Goal: Information Seeking & Learning: Learn about a topic

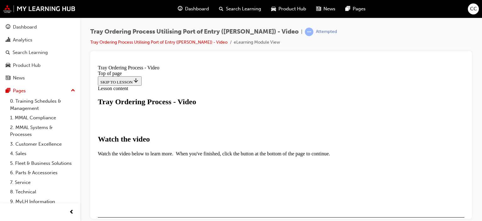
scroll to position [189, 0]
drag, startPoint x: 110, startPoint y: 151, endPoint x: 116, endPoint y: 151, distance: 5.4
drag, startPoint x: 112, startPoint y: 151, endPoint x: 123, endPoint y: 143, distance: 13.2
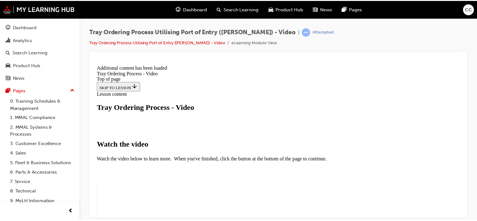
scroll to position [264, 0]
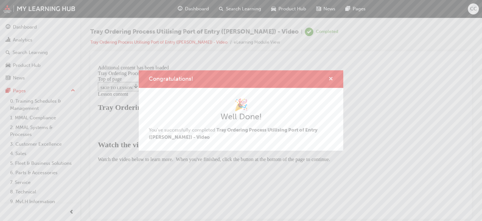
click at [329, 81] on span "cross-icon" at bounding box center [330, 80] width 5 height 6
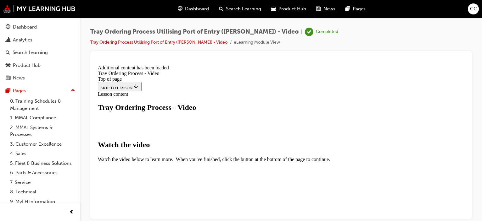
drag, startPoint x: 21, startPoint y: 29, endPoint x: 35, endPoint y: 33, distance: 14.8
click at [21, 29] on div "Dashboard" at bounding box center [25, 27] width 24 height 7
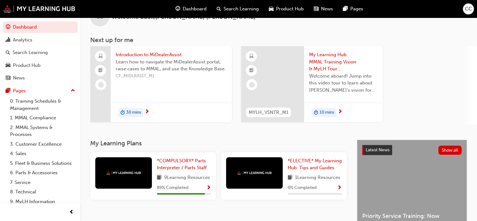
scroll to position [31, 0]
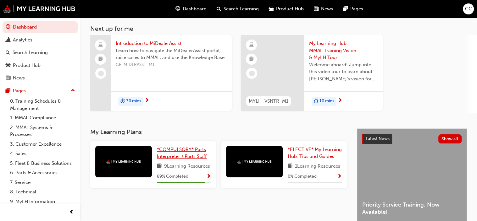
click at [187, 151] on span "*COMPULSORY* Parts Interpreter / Parts Staff" at bounding box center [182, 153] width 50 height 13
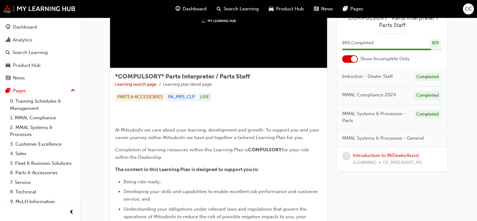
scroll to position [63, 0]
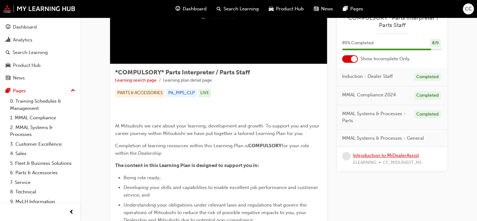
click at [373, 157] on link "Introduction to MiDealerAssist" at bounding box center [386, 156] width 66 height 6
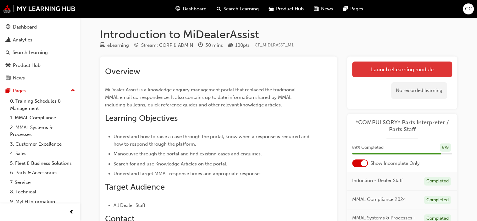
click at [383, 74] on link "Launch eLearning module" at bounding box center [402, 70] width 100 height 16
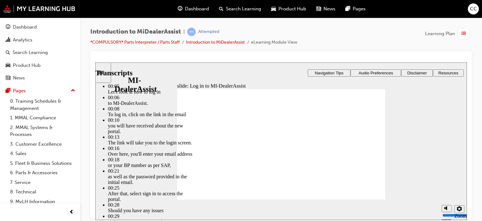
drag, startPoint x: 381, startPoint y: 128, endPoint x: 387, endPoint y: 132, distance: 7.4
type input "42"
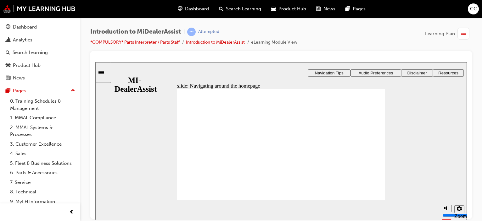
drag, startPoint x: 322, startPoint y: 134, endPoint x: 342, endPoint y: 138, distance: 20.4
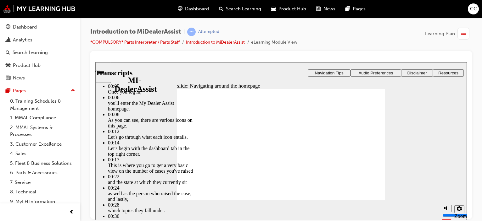
type input "144"
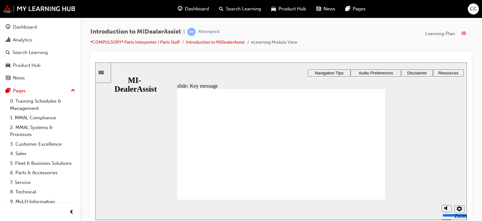
radio input "true"
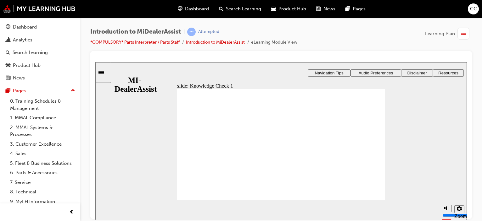
radio input "true"
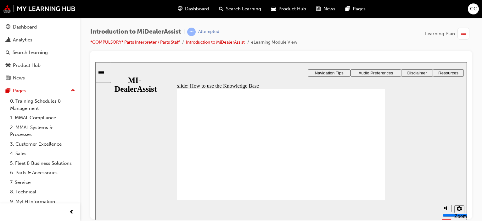
drag, startPoint x: 324, startPoint y: 140, endPoint x: 365, endPoint y: 136, distance: 42.0
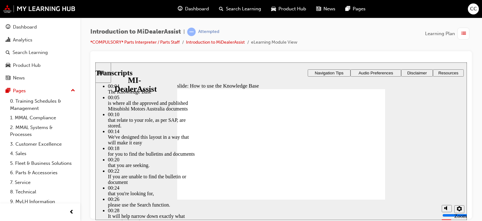
type input "51"
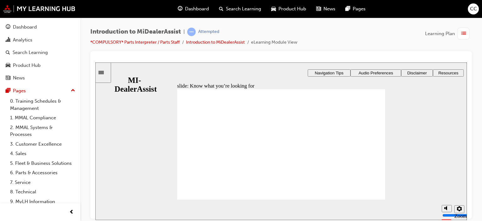
drag, startPoint x: 184, startPoint y: 185, endPoint x: 276, endPoint y: 197, distance: 92.8
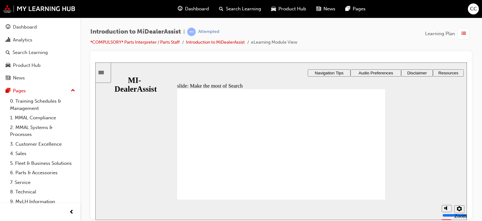
drag, startPoint x: 276, startPoint y: 139, endPoint x: 303, endPoint y: 142, distance: 27.9
drag, startPoint x: 356, startPoint y: 142, endPoint x: 357, endPoint y: 146, distance: 3.7
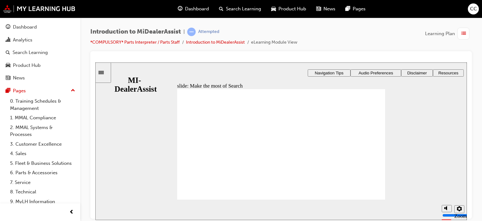
drag, startPoint x: 186, startPoint y: 131, endPoint x: 198, endPoint y: 157, distance: 28.3
radio input "true"
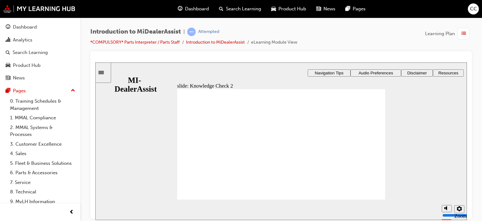
drag, startPoint x: 366, startPoint y: 195, endPoint x: 391, endPoint y: 195, distance: 24.8
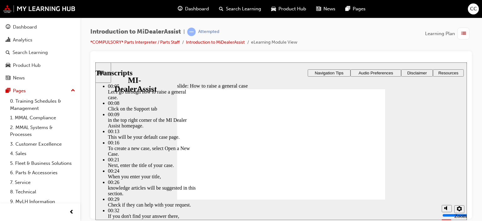
drag, startPoint x: 380, startPoint y: 130, endPoint x: 383, endPoint y: 131, distance: 3.8
type input "85"
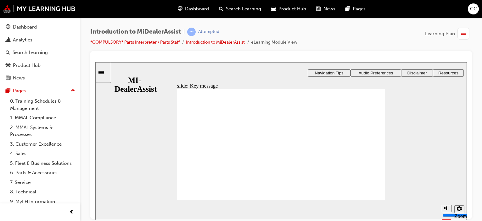
checkbox input "true"
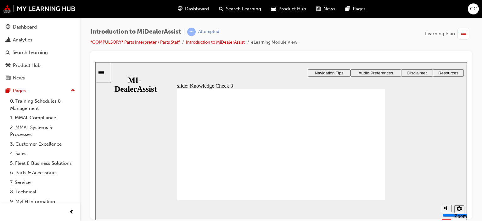
checkbox input "true"
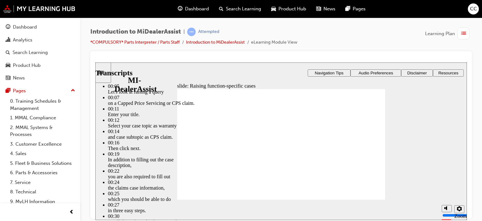
drag, startPoint x: 375, startPoint y: 128, endPoint x: 429, endPoint y: 131, distance: 54.2
type input "80"
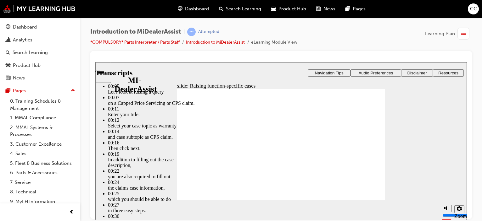
type input "52"
type input "80"
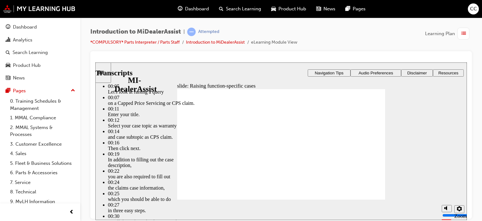
type input "46"
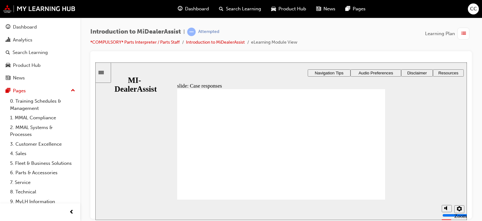
radio input "true"
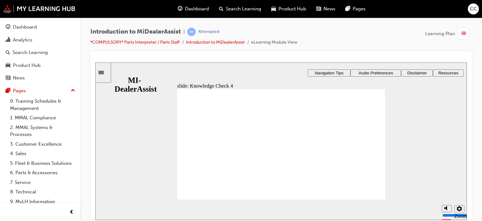
radio input "true"
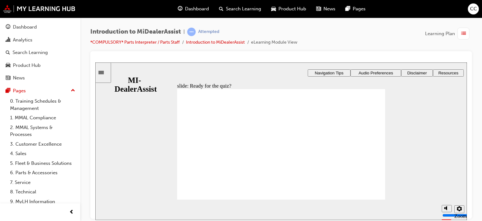
radio input "true"
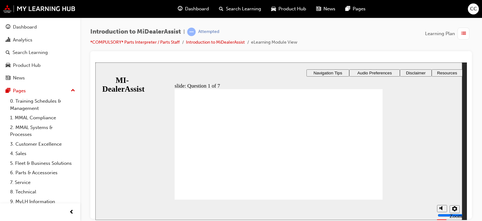
drag, startPoint x: 285, startPoint y: 172, endPoint x: 295, endPoint y: 183, distance: 14.9
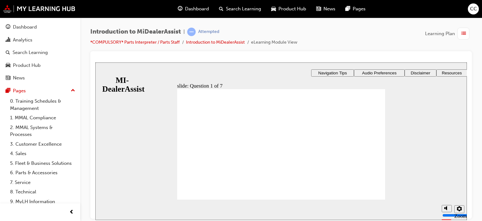
radio input "true"
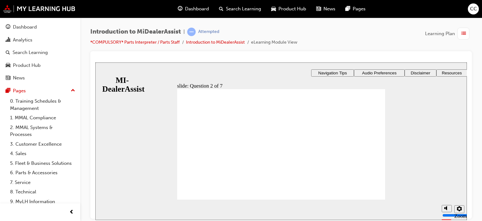
radio input "true"
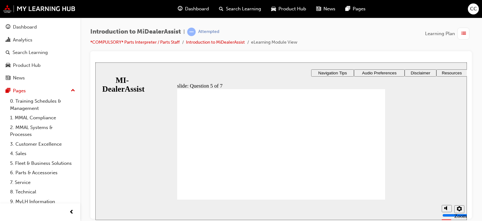
radio input "true"
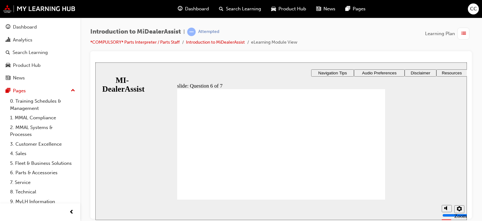
checkbox input "true"
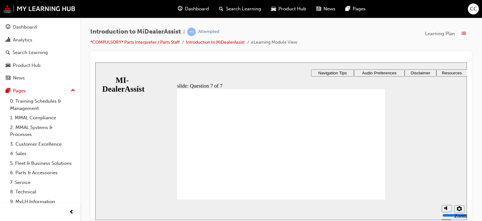
radio input "true"
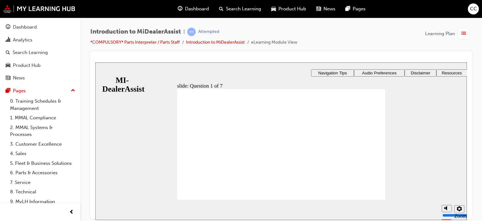
radio input "true"
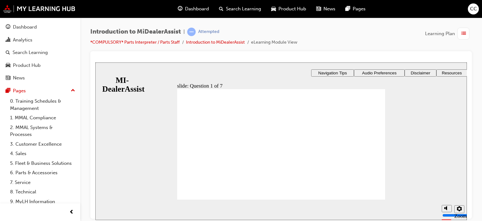
radio input "true"
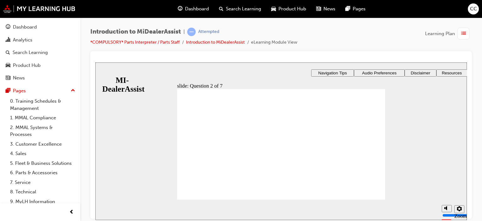
radio input "true"
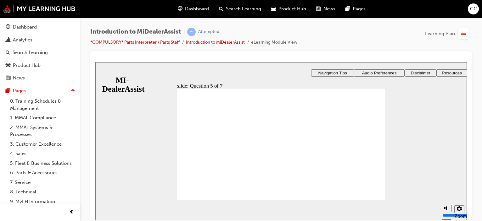
radio input "true"
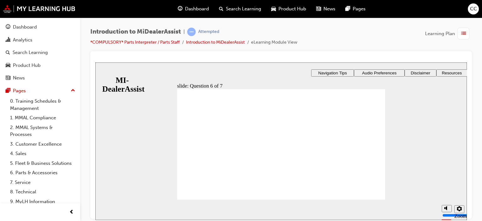
checkbox input "true"
drag, startPoint x: 187, startPoint y: 138, endPoint x: 195, endPoint y: 163, distance: 26.1
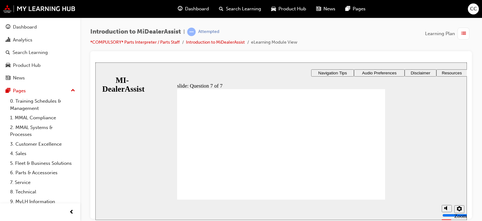
radio input "true"
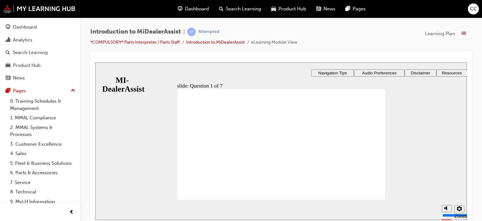
radio input "true"
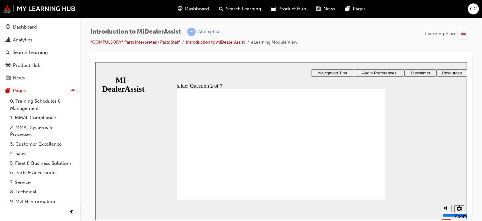
radio input "true"
drag, startPoint x: 291, startPoint y: 178, endPoint x: 306, endPoint y: 184, distance: 16.5
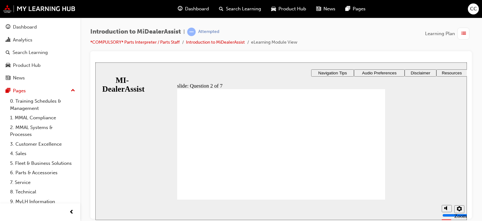
radio input "true"
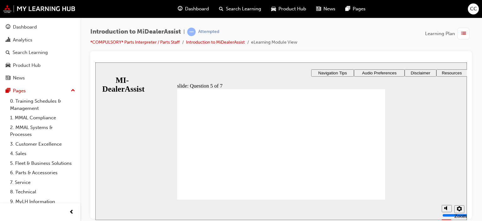
radio input "true"
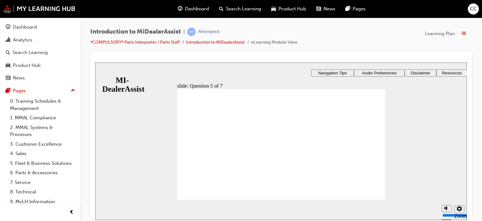
checkbox input "true"
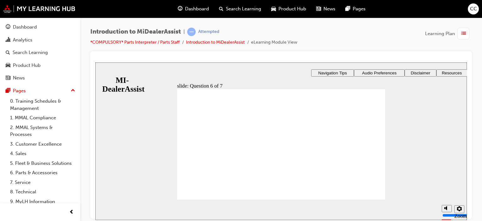
radio input "true"
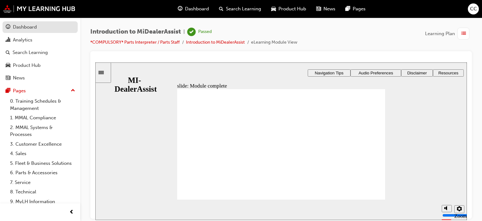
click at [29, 27] on div "Dashboard" at bounding box center [25, 27] width 24 height 7
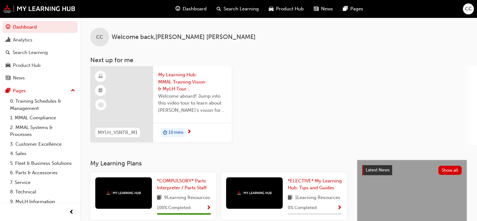
click at [166, 78] on span "My Learning Hub: MMAL Training Vision & MyLH Tour (Elective)" at bounding box center [192, 81] width 69 height 21
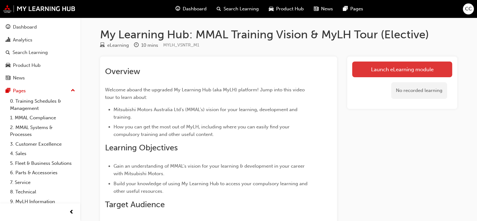
click at [418, 68] on link "Launch eLearning module" at bounding box center [402, 70] width 100 height 16
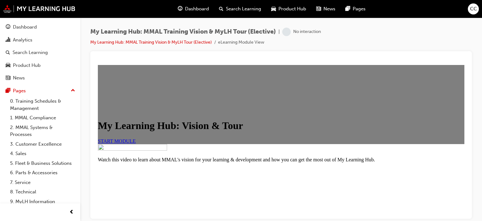
scroll to position [31, 0]
click at [136, 144] on span "START MODULE" at bounding box center [117, 140] width 38 height 5
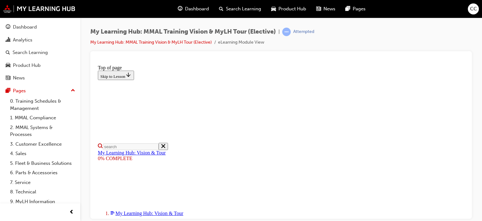
drag, startPoint x: 276, startPoint y: 162, endPoint x: 314, endPoint y: 159, distance: 38.5
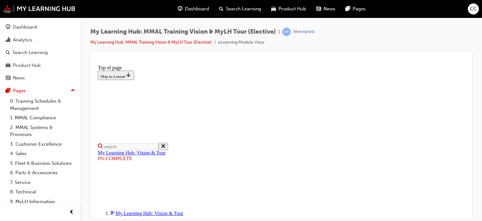
scroll to position [125, 0]
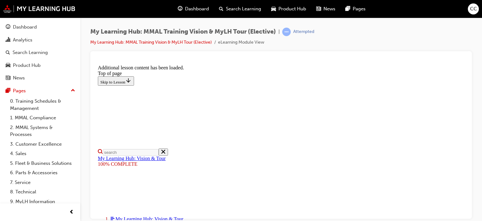
scroll to position [265, 0]
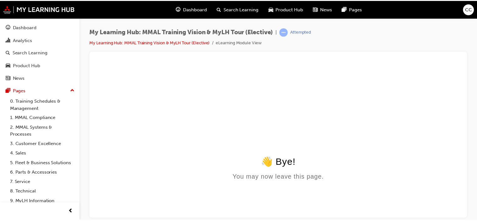
scroll to position [0, 0]
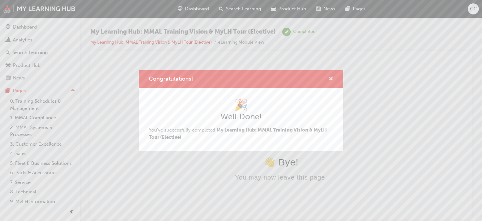
drag, startPoint x: 332, startPoint y: 80, endPoint x: 213, endPoint y: 24, distance: 132.1
click at [332, 80] on span "cross-icon" at bounding box center [330, 80] width 5 height 6
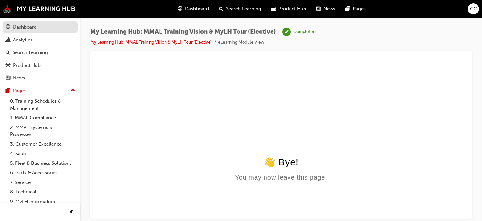
click at [24, 29] on div "Dashboard" at bounding box center [25, 27] width 24 height 7
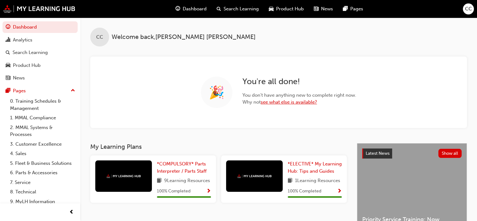
click at [295, 102] on link "see what else is available?" at bounding box center [289, 102] width 56 height 6
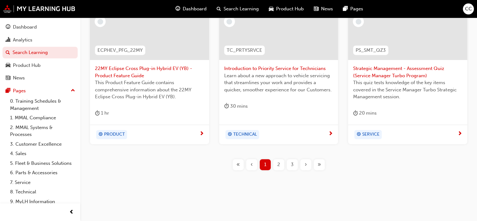
scroll to position [313, 0]
click at [278, 164] on span "2" at bounding box center [278, 164] width 3 height 7
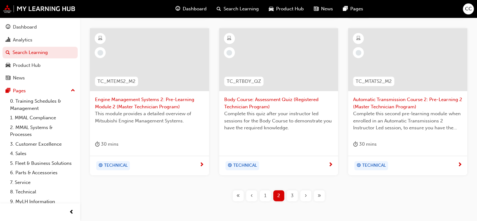
scroll to position [313, 0]
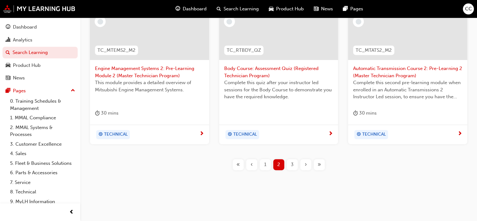
click at [288, 165] on div "3" at bounding box center [292, 164] width 11 height 11
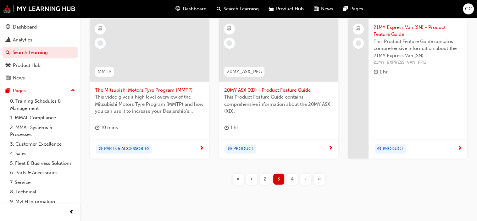
scroll to position [298, 0]
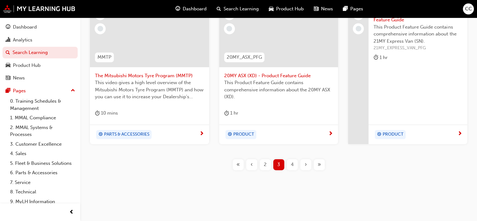
click at [291, 164] on span "4" at bounding box center [292, 164] width 3 height 7
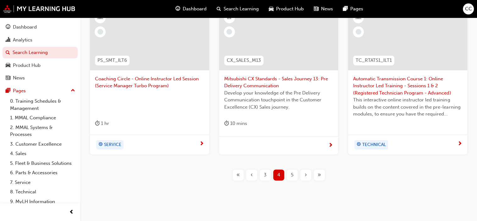
scroll to position [306, 0]
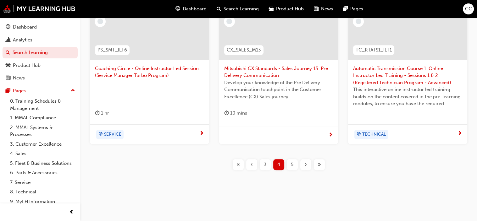
click at [319, 166] on span "»" at bounding box center [319, 164] width 3 height 7
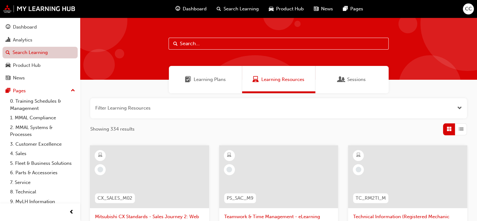
click at [32, 53] on link "Search Learning" at bounding box center [40, 53] width 75 height 12
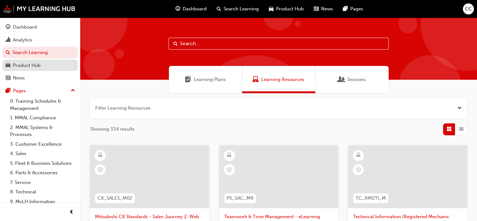
click at [39, 65] on div "Product Hub" at bounding box center [27, 65] width 28 height 7
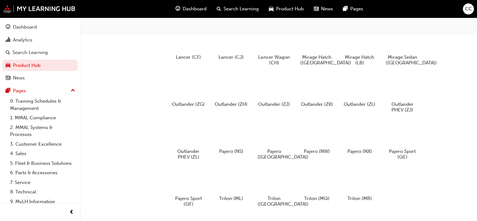
scroll to position [239, 0]
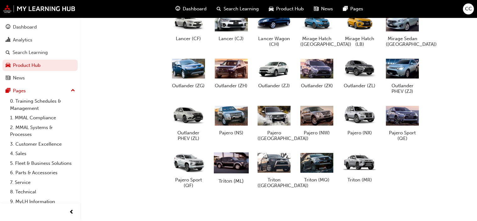
click at [241, 169] on div at bounding box center [231, 162] width 35 height 25
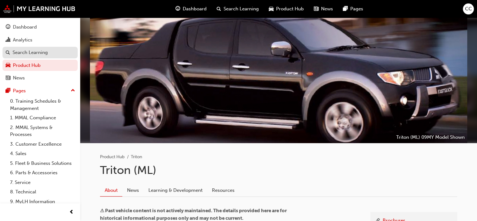
click at [22, 53] on div "Search Learning" at bounding box center [30, 52] width 35 height 7
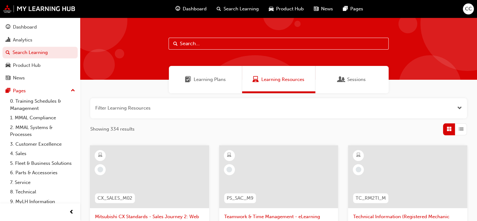
click at [350, 85] on div "Sessions" at bounding box center [351, 79] width 73 height 27
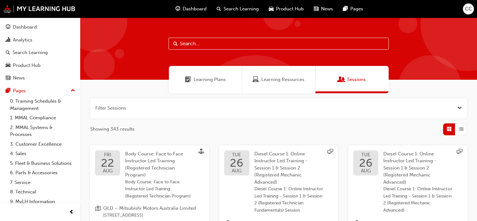
click at [285, 81] on span "Learning Resources" at bounding box center [282, 79] width 43 height 7
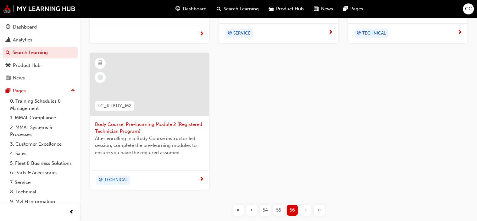
scroll to position [295, 0]
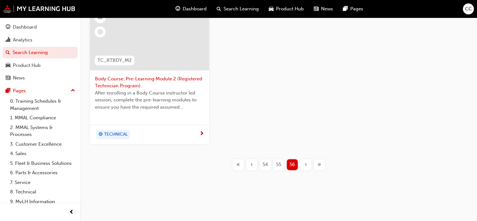
click at [239, 165] on span "«" at bounding box center [238, 164] width 3 height 7
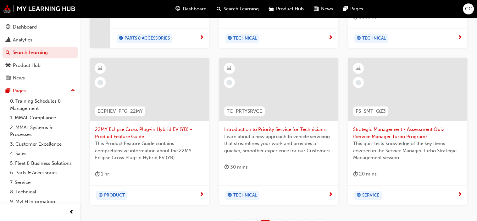
scroll to position [283, 0]
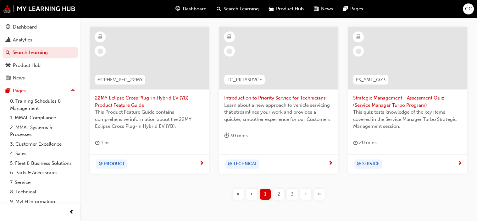
click at [279, 197] on span "2" at bounding box center [278, 194] width 3 height 7
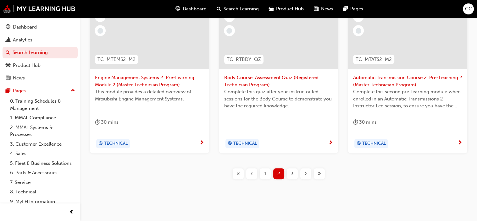
scroll to position [313, 0]
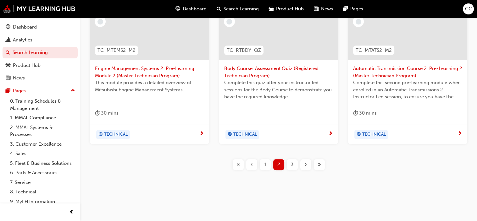
click at [292, 165] on span "3" at bounding box center [292, 164] width 3 height 7
